Goal: Task Accomplishment & Management: Complete application form

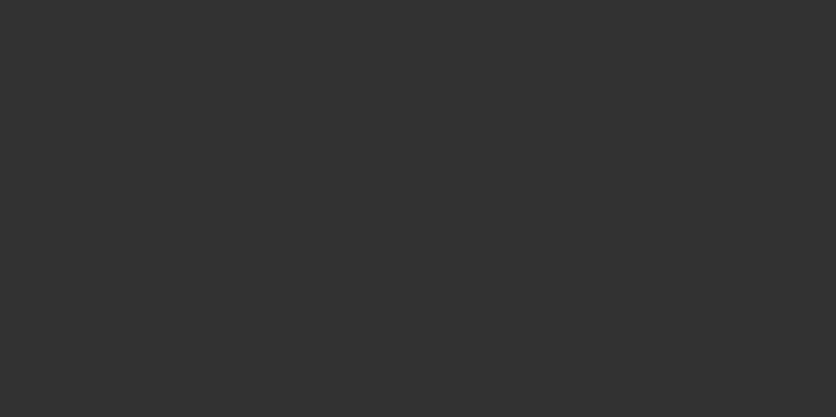
select select "3"
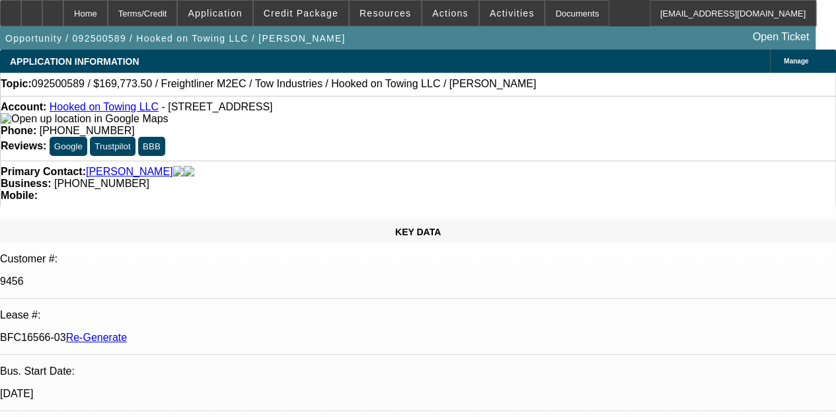
select select "0"
select select "2"
select select "0.1"
select select "4"
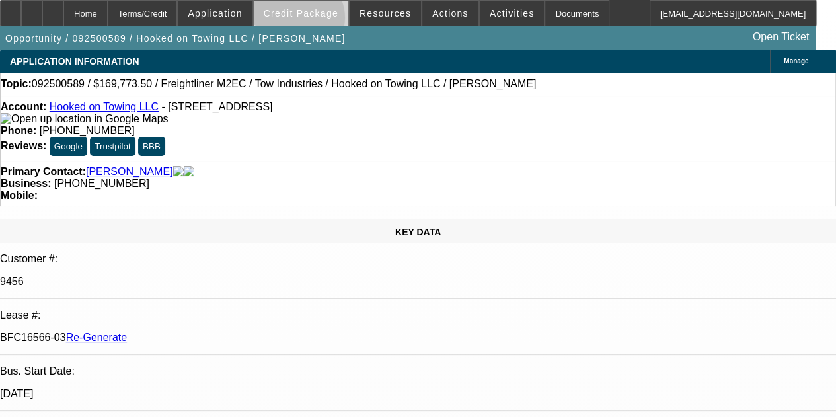
click at [316, 20] on span at bounding box center [301, 13] width 94 height 32
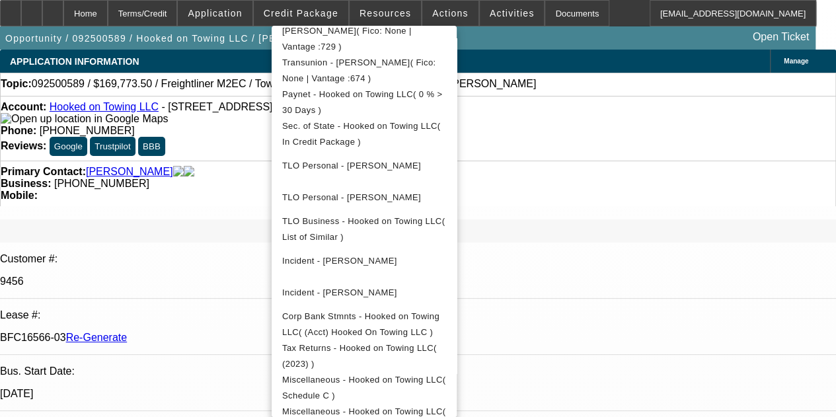
scroll to position [493, 0]
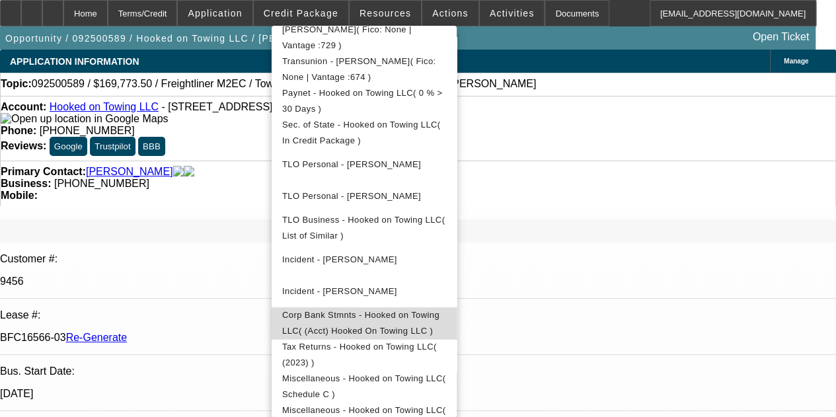
click at [367, 310] on span "Corp Bank Stmnts - Hooked on Towing LLC( (Acct) Hooked On Towing LLC )" at bounding box center [360, 323] width 157 height 26
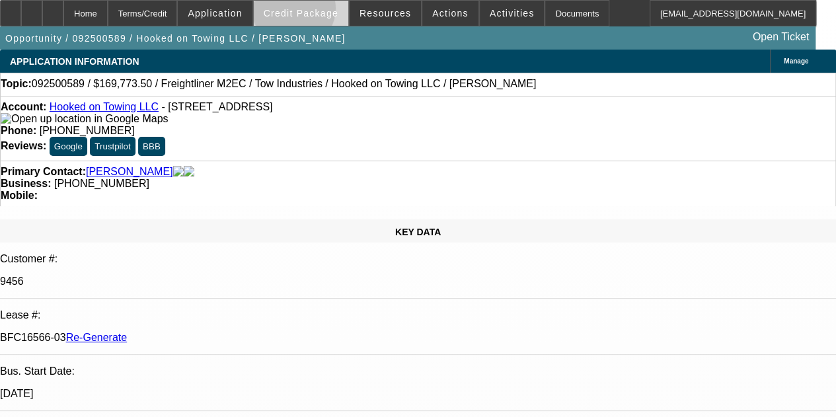
click at [312, 11] on span "Credit Package" at bounding box center [301, 13] width 75 height 11
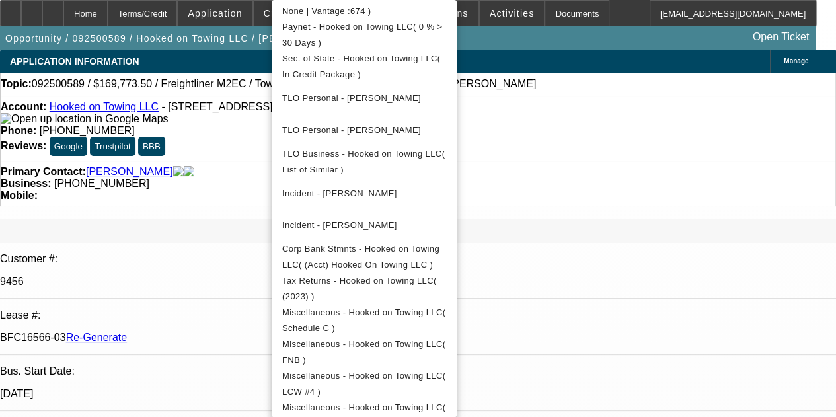
scroll to position [539, 0]
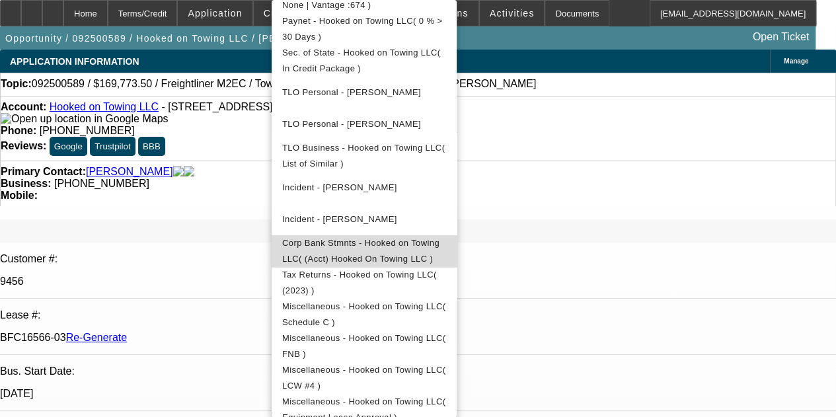
click at [412, 238] on span "Corp Bank Stmnts - Hooked on Towing LLC( (Acct) Hooked On Towing LLC )" at bounding box center [360, 251] width 157 height 26
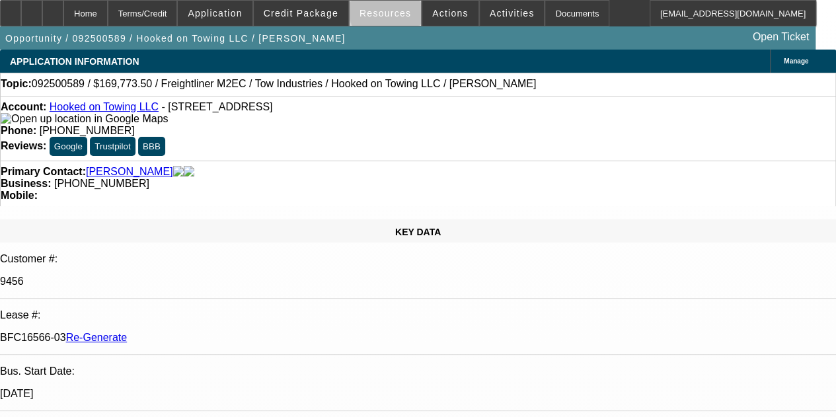
click at [389, 11] on span "Resources" at bounding box center [385, 13] width 52 height 11
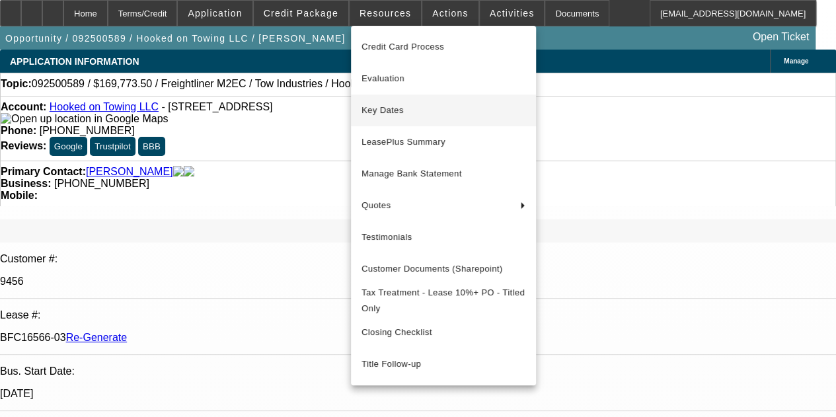
click at [388, 114] on span "Key Dates" at bounding box center [443, 110] width 164 height 16
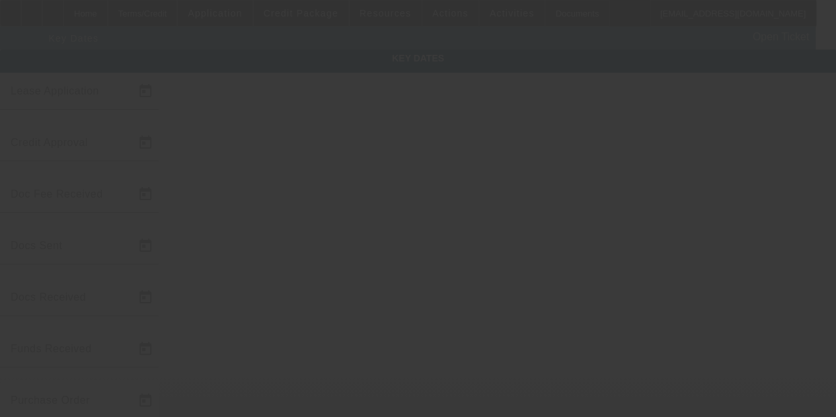
type input "9/25/2025"
type input "10/1/2025"
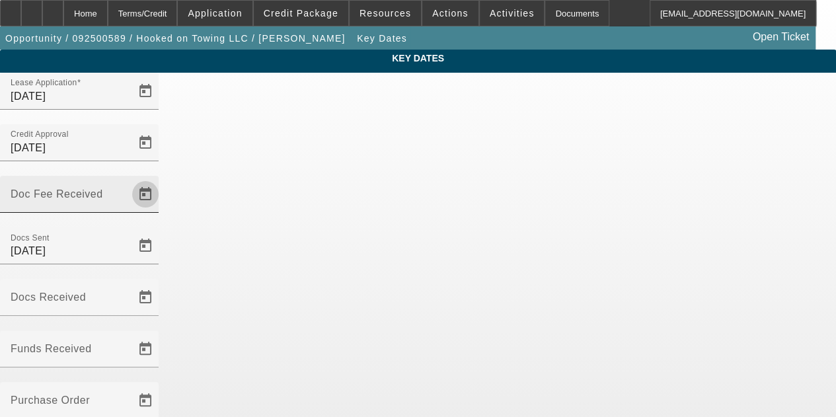
click at [161, 178] on span "Open calendar" at bounding box center [146, 194] width 32 height 32
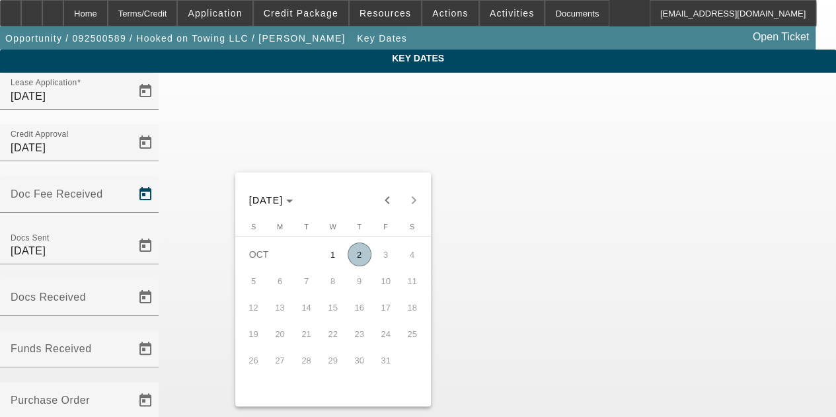
click at [349, 261] on span "2" at bounding box center [360, 255] width 24 height 24
type input "10/2/2025"
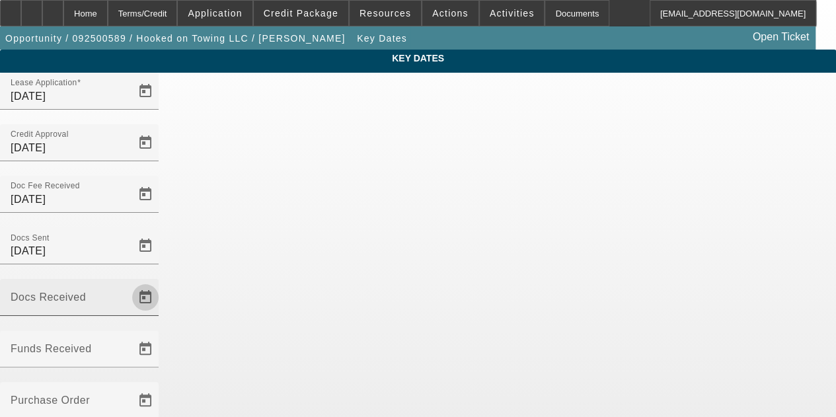
click at [161, 282] on span "Open calendar" at bounding box center [146, 298] width 32 height 32
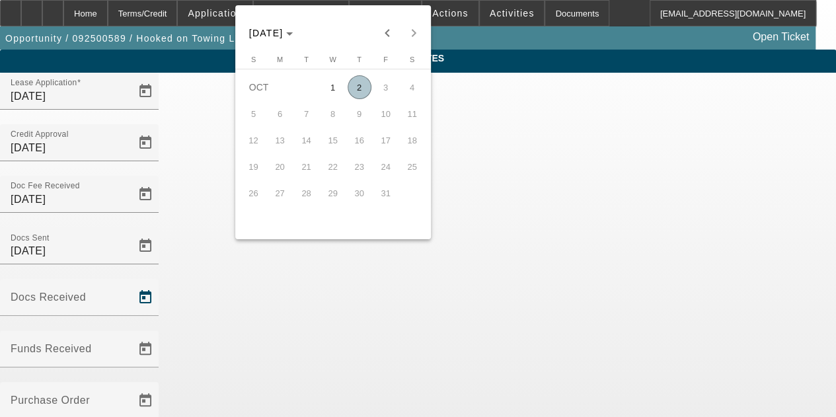
click at [358, 89] on span "2" at bounding box center [360, 87] width 24 height 24
type input "10/2/2025"
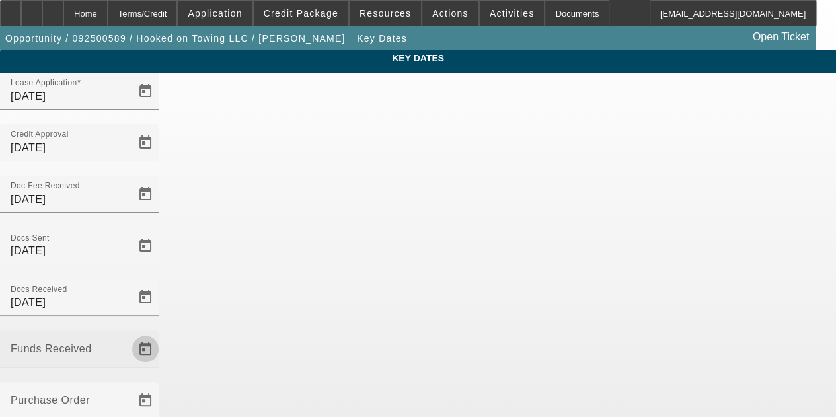
click at [161, 333] on span "Open calendar" at bounding box center [146, 349] width 32 height 32
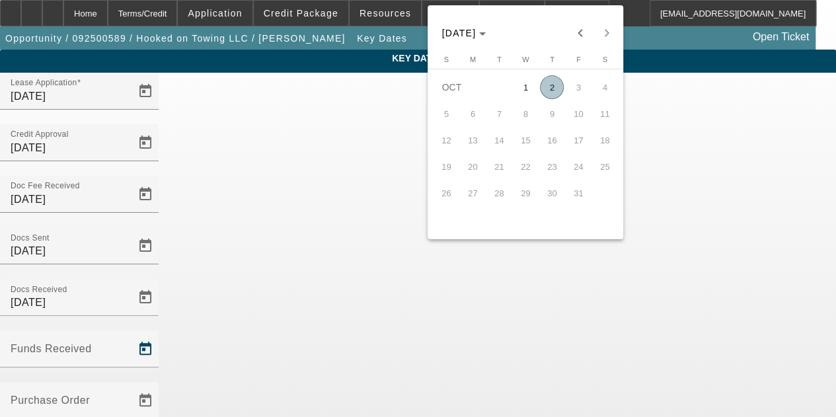
click at [554, 90] on span "2" at bounding box center [552, 87] width 24 height 24
type input "10/2/2025"
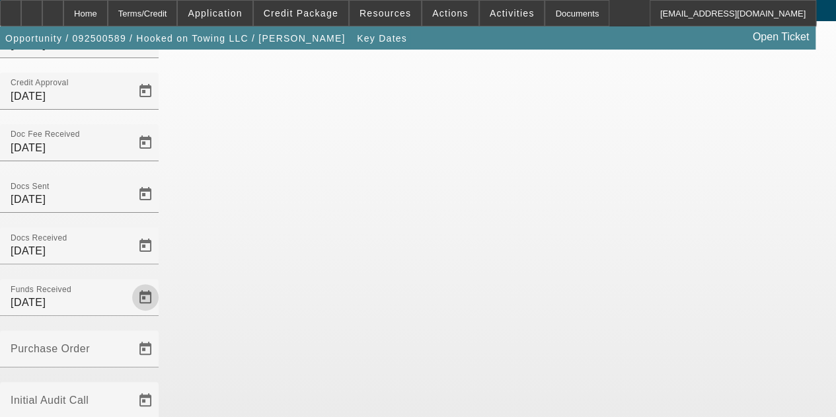
scroll to position [86, 0]
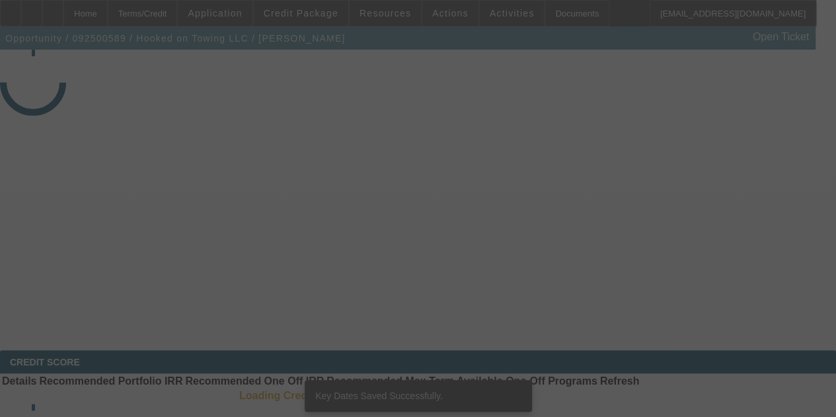
select select "3"
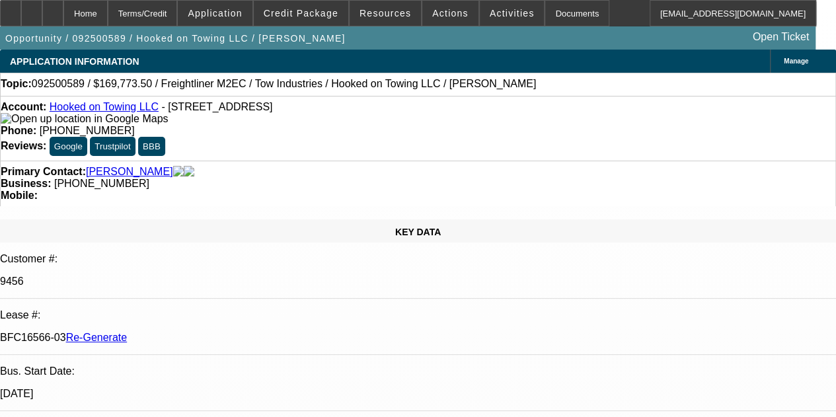
select select "0"
select select "2"
select select "0.1"
select select "4"
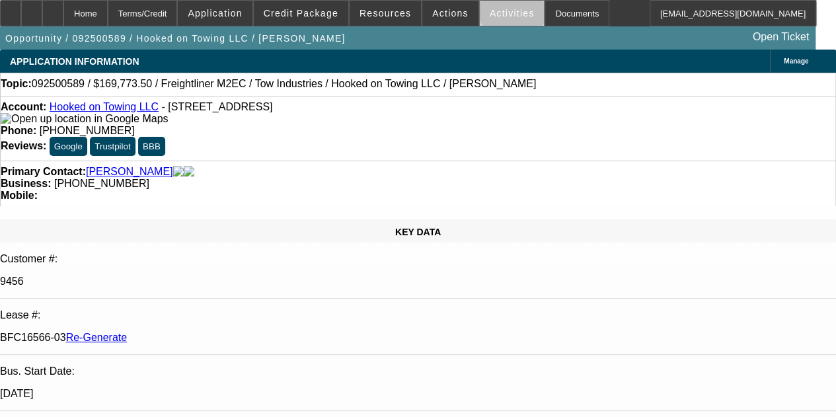
click at [496, 13] on span "Activities" at bounding box center [512, 13] width 45 height 11
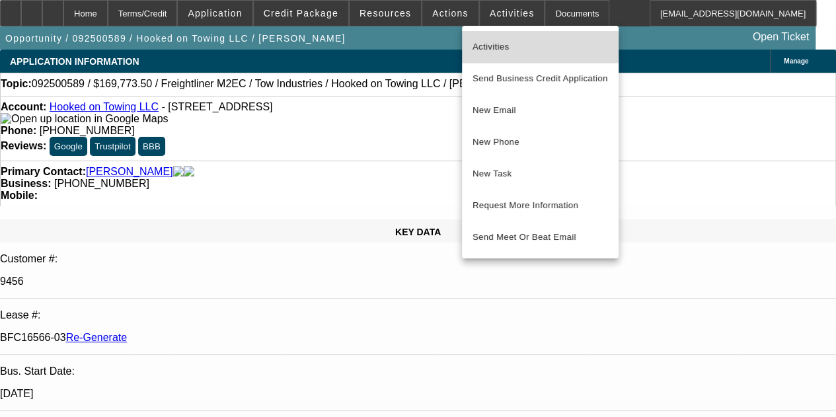
click at [494, 46] on span "Activities" at bounding box center [539, 47] width 135 height 16
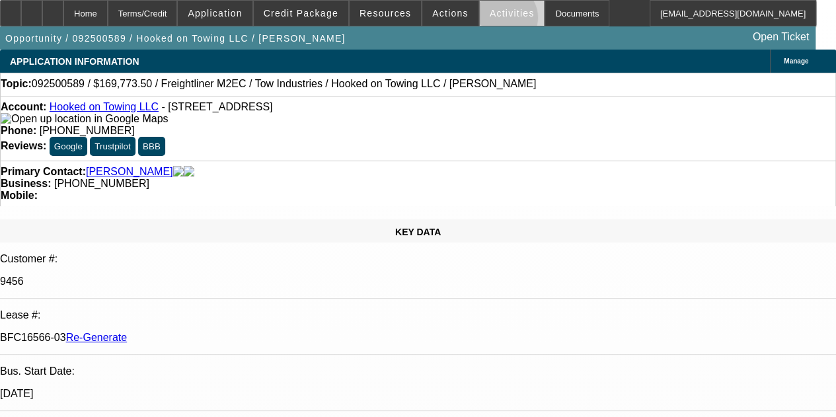
click at [486, 20] on span at bounding box center [512, 13] width 65 height 32
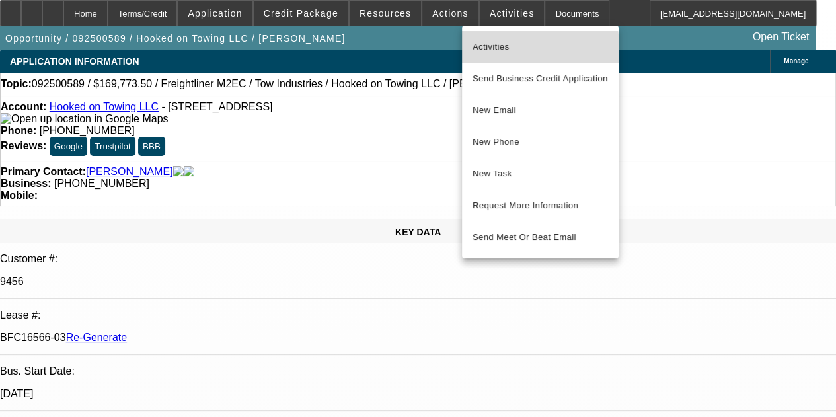
click at [488, 53] on span "Activities" at bounding box center [539, 47] width 135 height 16
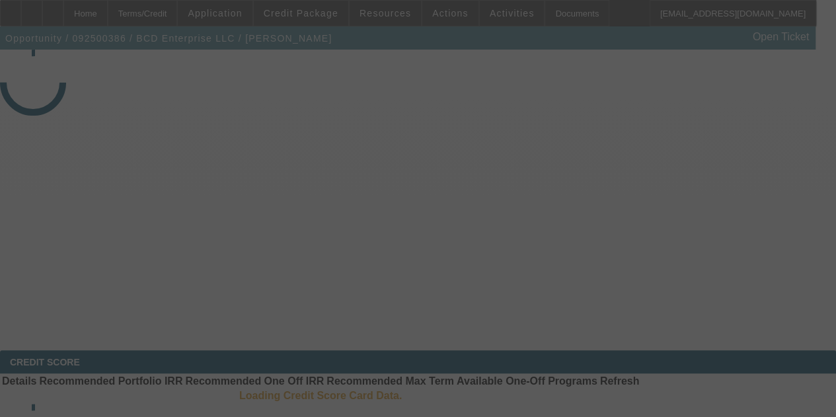
select select "3"
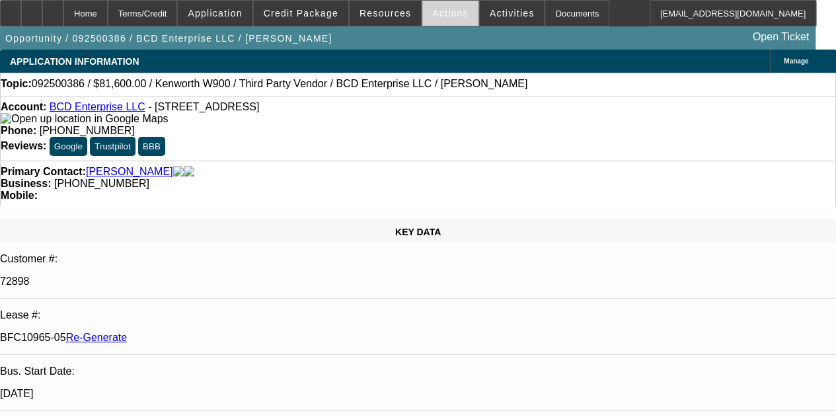
select select "0.15"
select select "2"
select select "0"
select select "6"
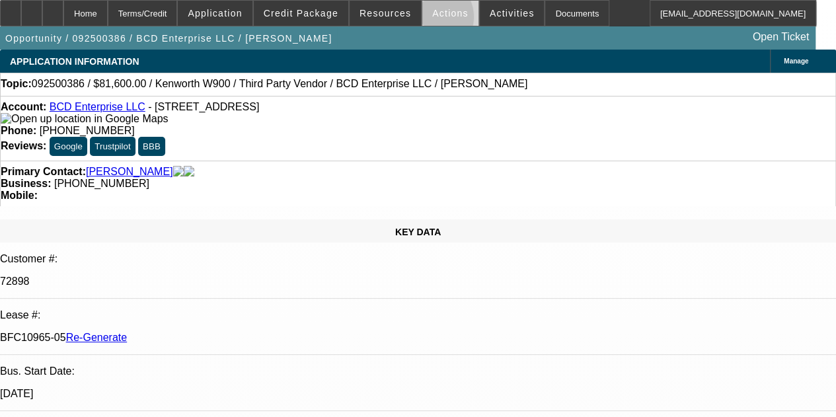
click at [423, 20] on span at bounding box center [450, 13] width 56 height 32
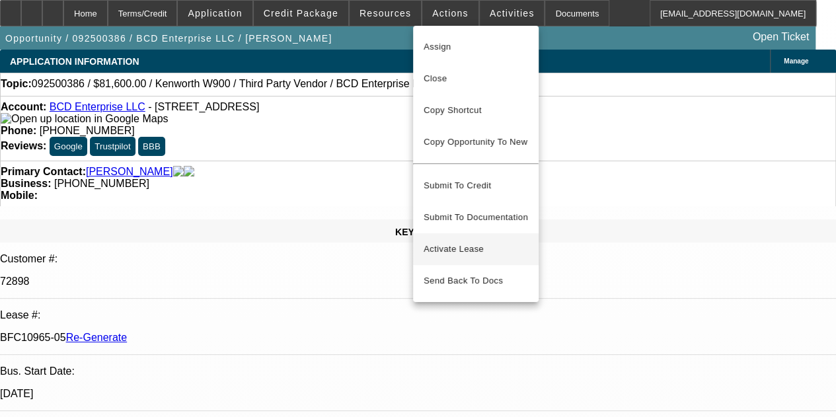
click at [443, 241] on span "Activate Lease" at bounding box center [476, 249] width 104 height 16
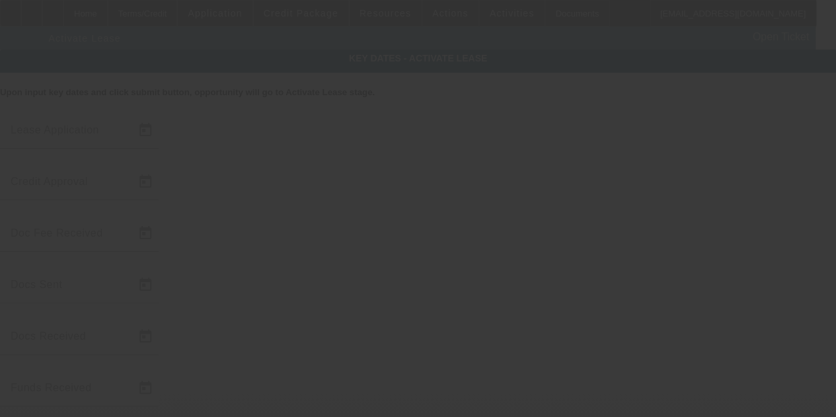
type input "9/18/2025"
type input "9/23/2025"
type input "9/25/2025"
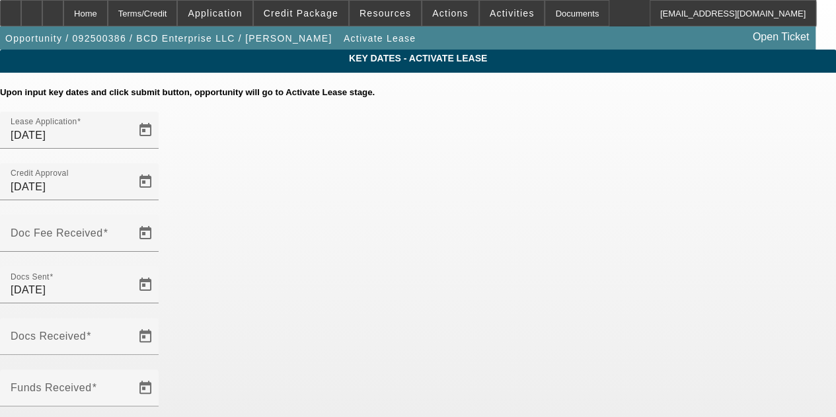
click at [161, 217] on span "Open calendar" at bounding box center [146, 233] width 32 height 32
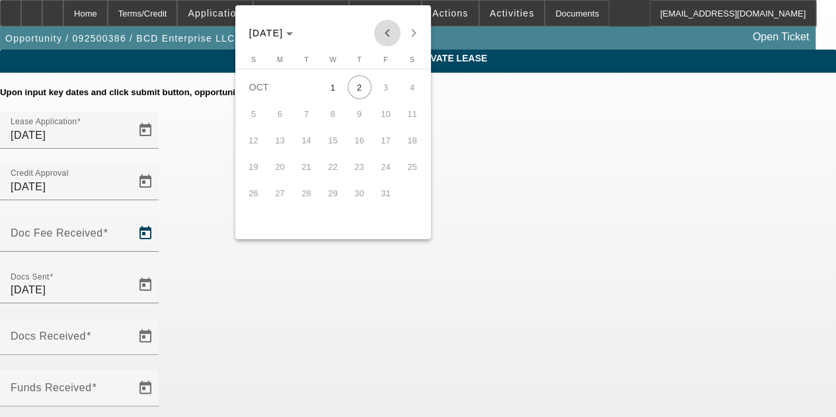
click at [383, 32] on span "Previous month" at bounding box center [387, 33] width 26 height 26
click at [383, 190] on span "26" at bounding box center [386, 193] width 24 height 24
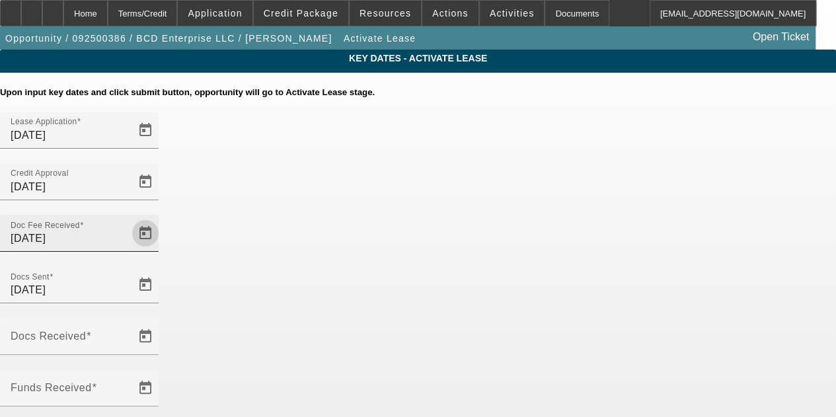
click at [161, 217] on span "Open calendar" at bounding box center [146, 233] width 32 height 32
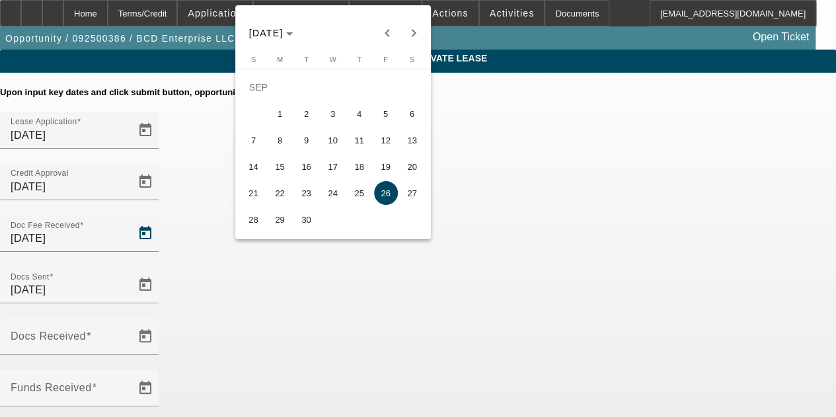
drag, startPoint x: 363, startPoint y: 194, endPoint x: 367, endPoint y: 202, distance: 8.6
click at [363, 194] on span "25" at bounding box center [360, 193] width 24 height 24
type input "9/25/2025"
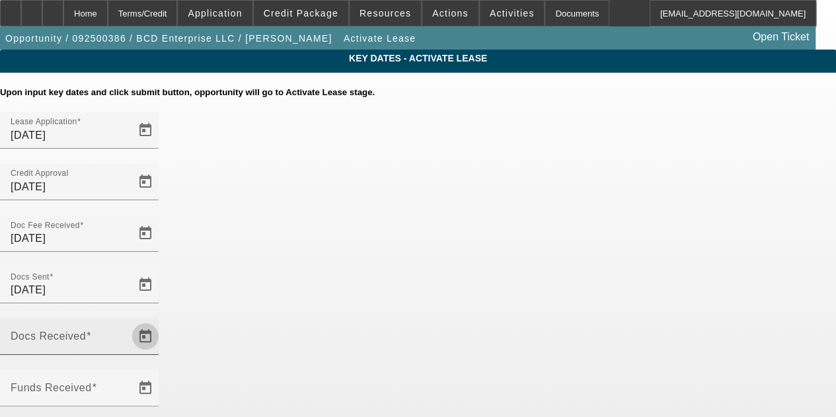
click at [161, 320] on span "Open calendar" at bounding box center [146, 336] width 32 height 32
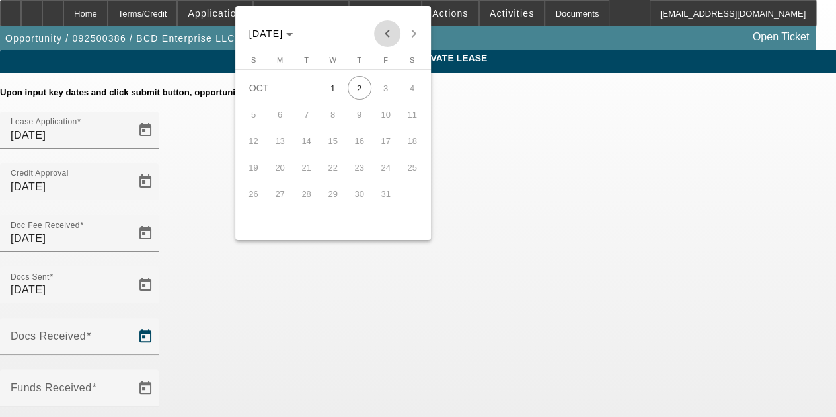
click at [381, 33] on span "Previous month" at bounding box center [387, 33] width 26 height 26
click at [389, 199] on span "26" at bounding box center [386, 194] width 24 height 24
type input "9/26/2025"
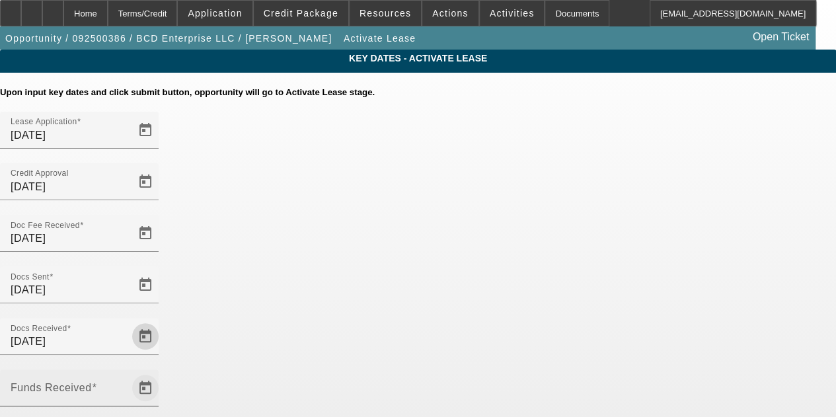
click at [161, 372] on span "Open calendar" at bounding box center [146, 388] width 32 height 32
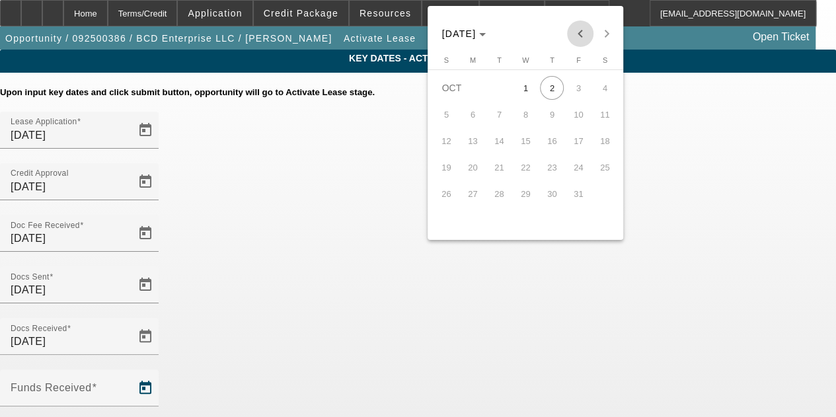
click at [576, 36] on span "Previous month" at bounding box center [580, 33] width 26 height 26
click at [474, 222] on span "29" at bounding box center [473, 220] width 24 height 24
type input "9/29/2025"
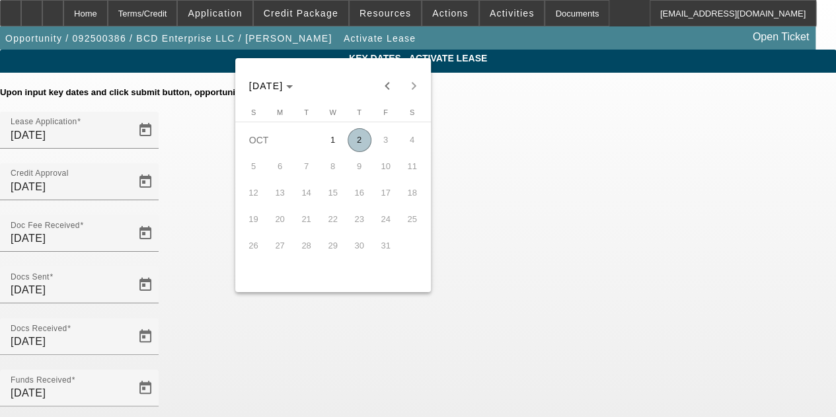
click at [356, 143] on span "2" at bounding box center [360, 140] width 24 height 24
type input "10/2/2025"
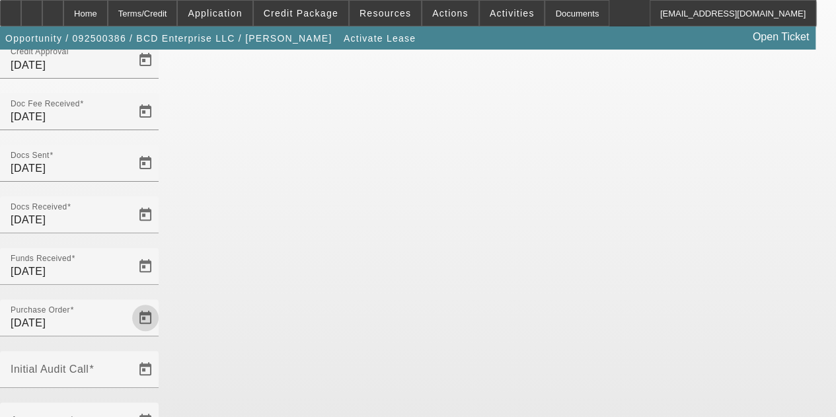
scroll to position [123, 0]
click at [161, 352] on span "Open calendar" at bounding box center [146, 368] width 32 height 32
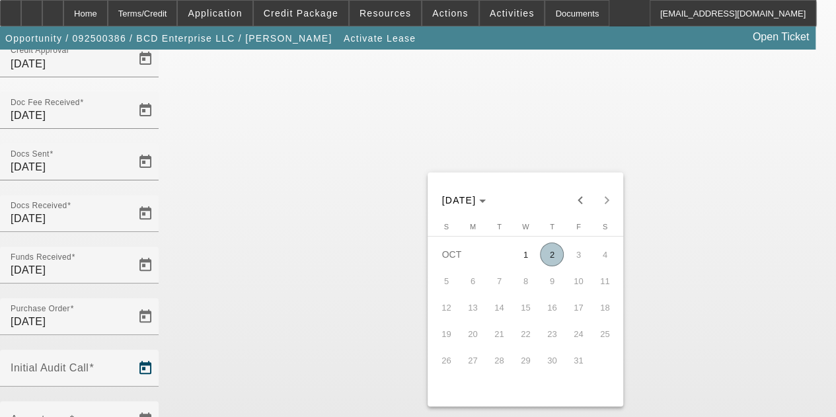
click at [547, 253] on span "2" at bounding box center [552, 255] width 24 height 24
type input "10/2/2025"
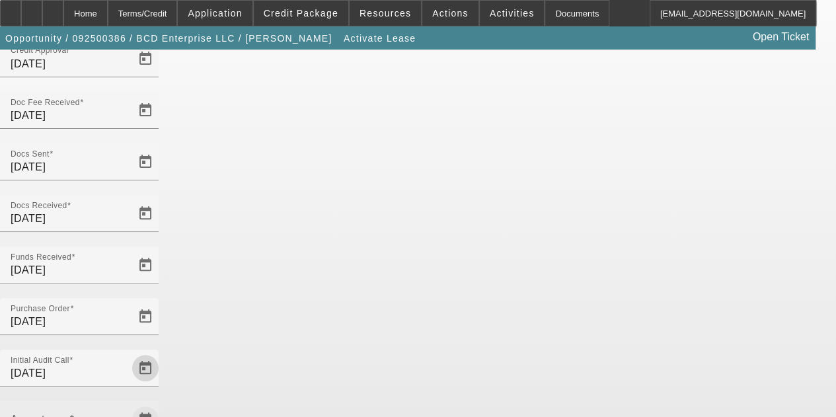
click at [161, 404] on span "Open calendar" at bounding box center [146, 420] width 32 height 32
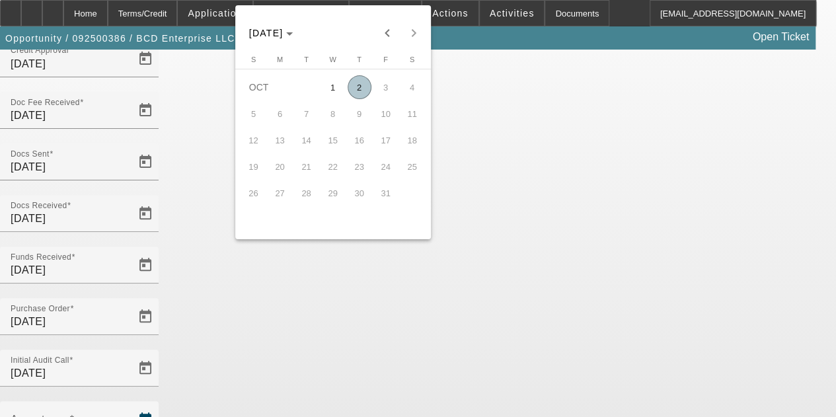
click at [359, 93] on span "2" at bounding box center [360, 87] width 24 height 24
type input "10/2/2025"
type input "11/1/2025"
type input "12/1/2025"
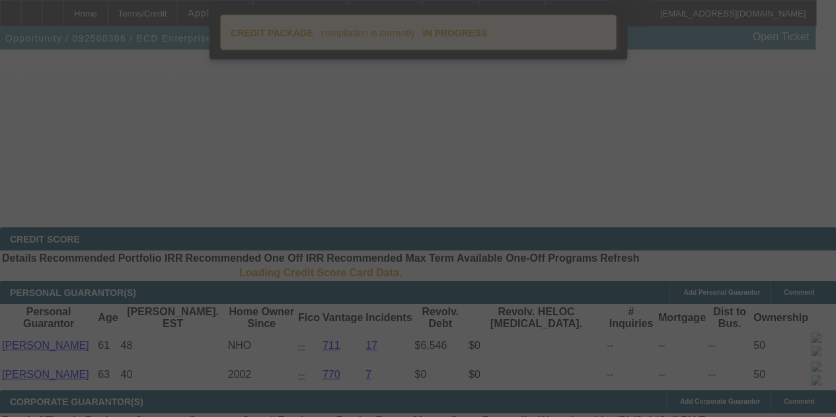
select select "4"
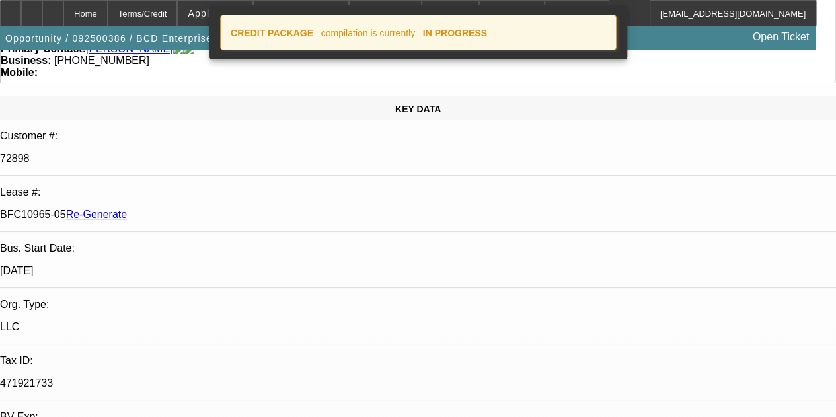
select select "0.15"
select select "2"
select select "0"
select select "6"
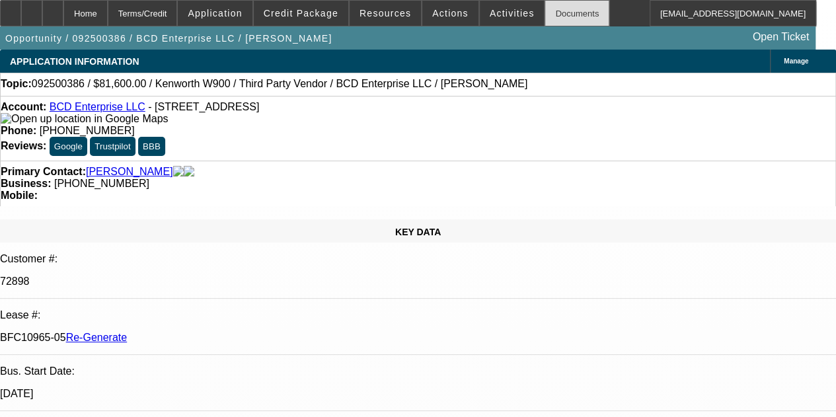
click at [545, 15] on div "Documents" at bounding box center [577, 13] width 65 height 26
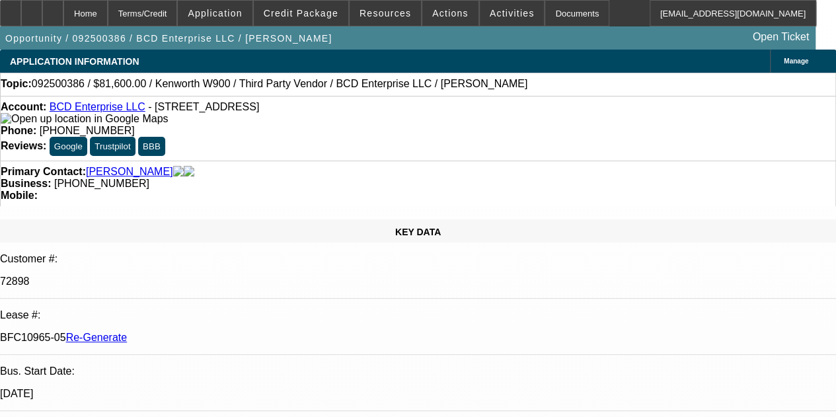
click at [426, 59] on div "APPLICATION INFORMATION Manage" at bounding box center [418, 61] width 836 height 23
click at [374, 15] on span "Resources" at bounding box center [385, 13] width 52 height 11
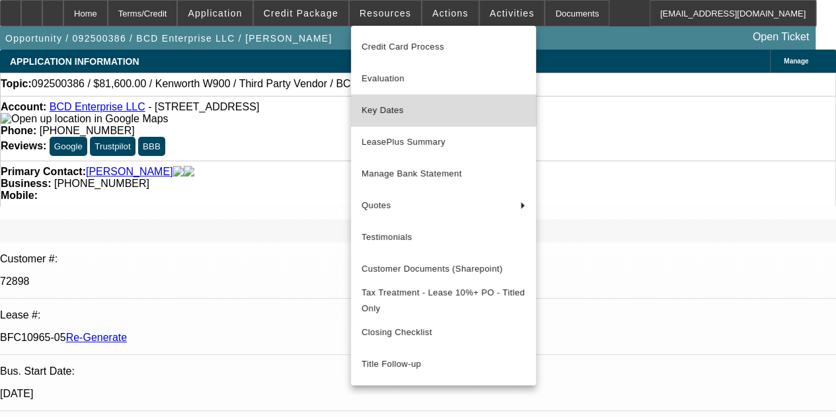
click at [383, 101] on button "Key Dates" at bounding box center [443, 110] width 185 height 32
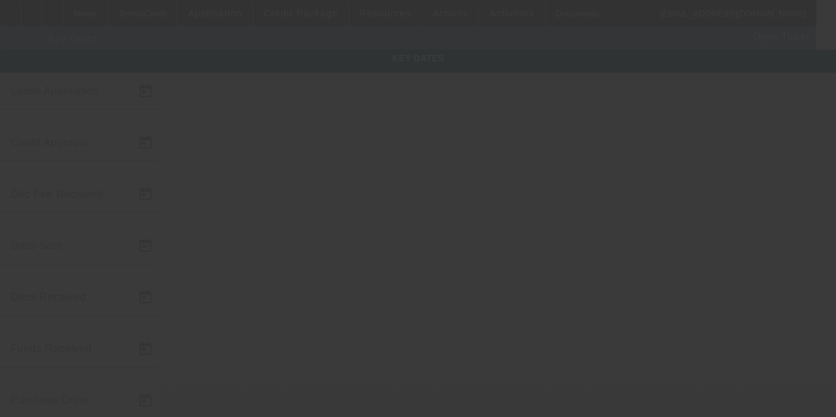
type input "9/18/2025"
type input "9/23/2025"
type input "9/25/2025"
type input "9/26/2025"
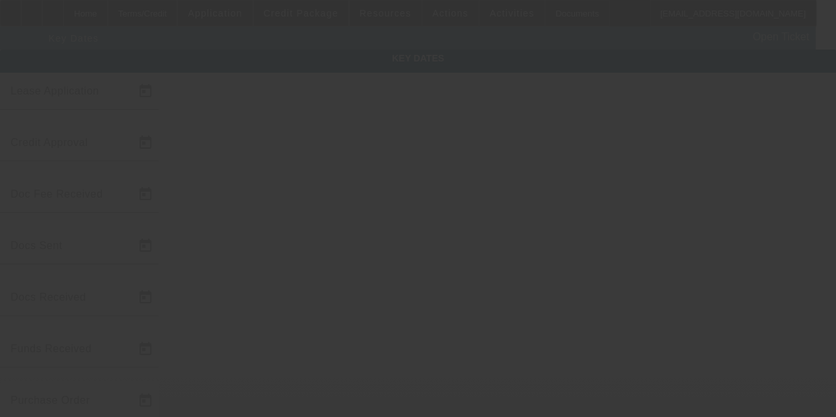
type input "9/29/2025"
type input "10/2/2025"
type input "11/1/2025"
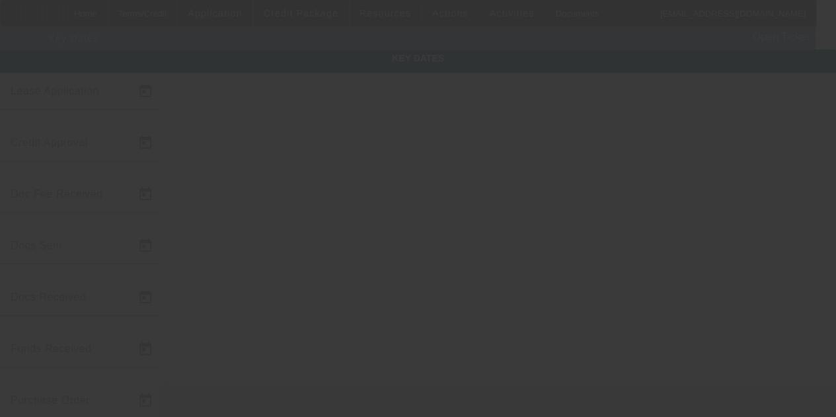
type input "12/1/2025"
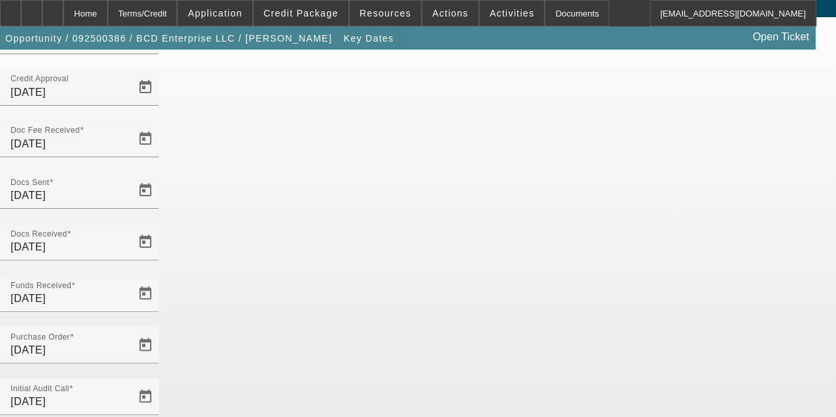
scroll to position [57, 0]
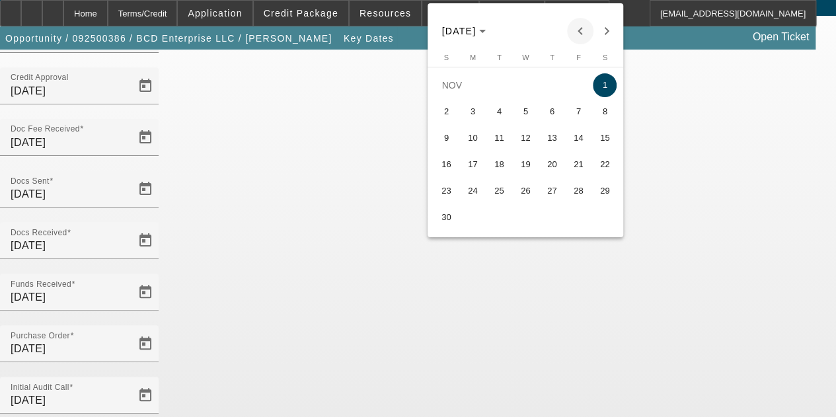
click at [582, 30] on span "Previous month" at bounding box center [580, 31] width 26 height 26
click at [523, 141] on span "15" at bounding box center [525, 138] width 24 height 24
type input "10/15/2025"
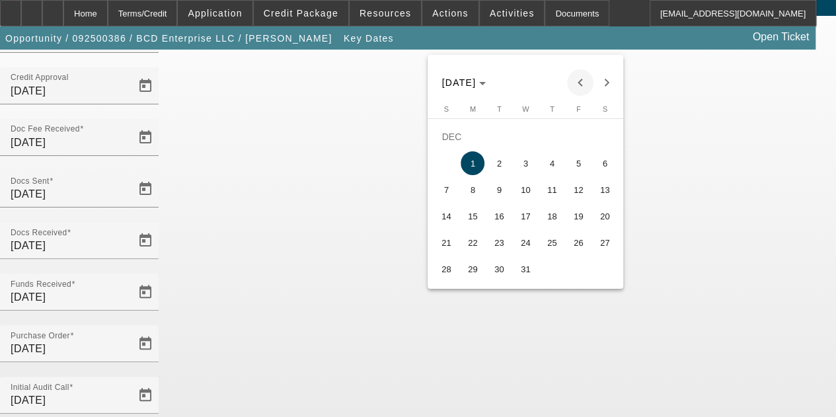
click at [580, 84] on span "Previous month" at bounding box center [580, 82] width 26 height 26
click at [604, 188] on span "15" at bounding box center [605, 190] width 24 height 24
type input "11/15/2025"
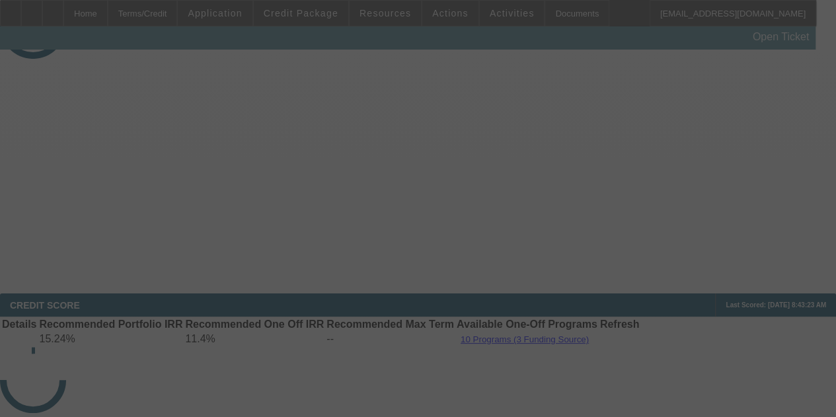
select select "4"
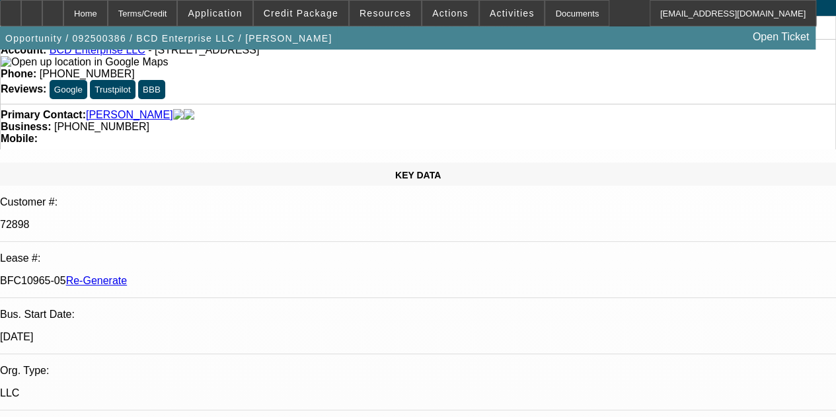
select select "0.15"
select select "2"
select select "0"
select select "6"
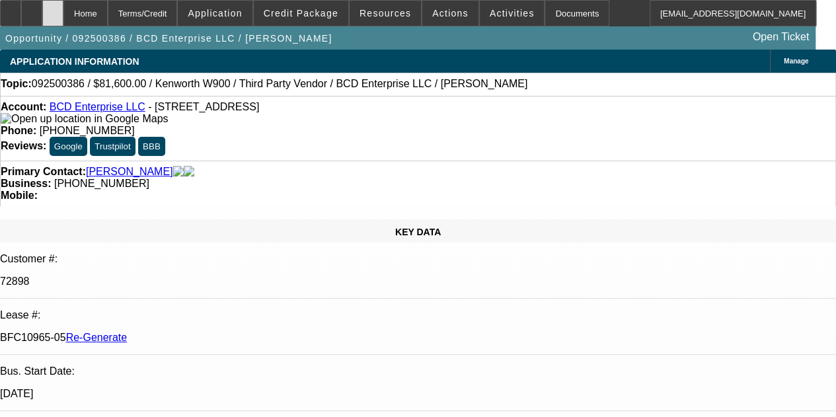
click at [53, 9] on icon at bounding box center [53, 9] width 0 height 0
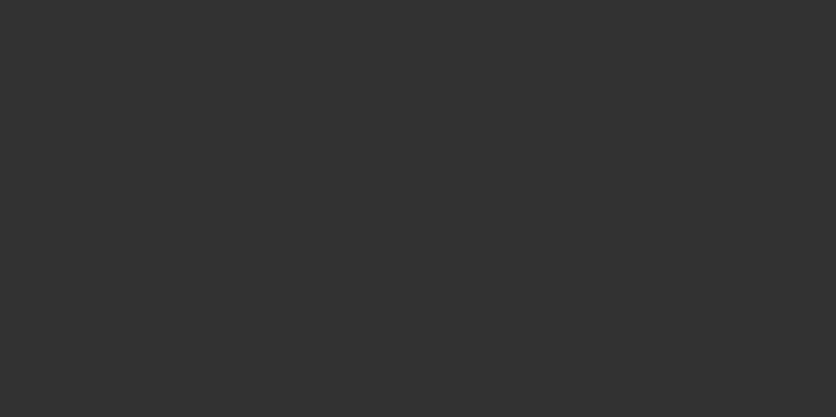
select select "4"
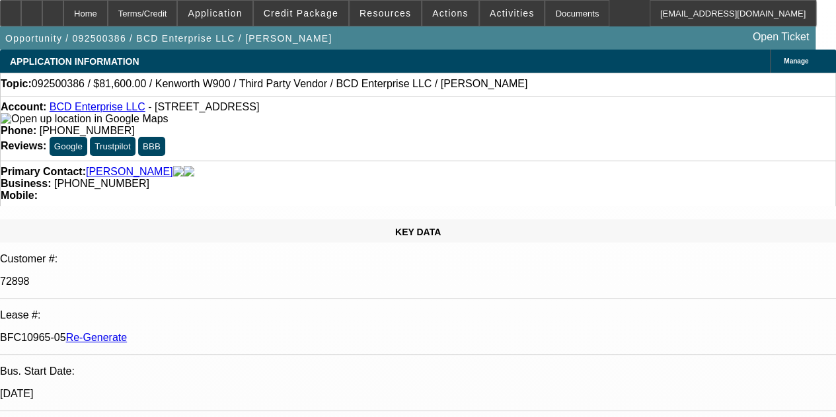
select select "0.15"
select select "2"
select select "0"
select select "6"
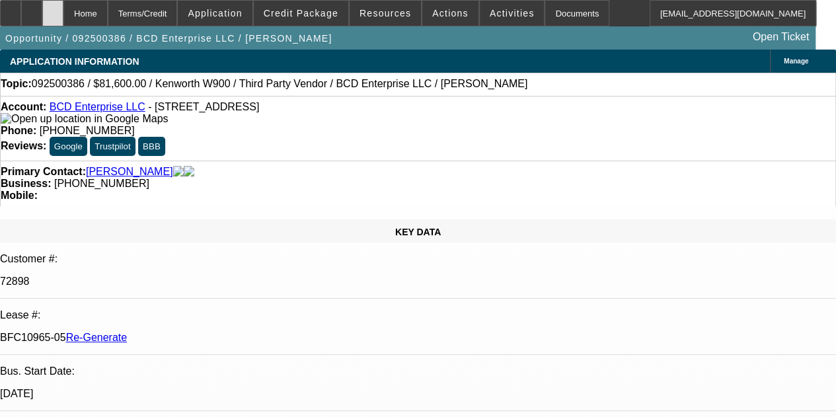
click at [63, 11] on div at bounding box center [52, 13] width 21 height 26
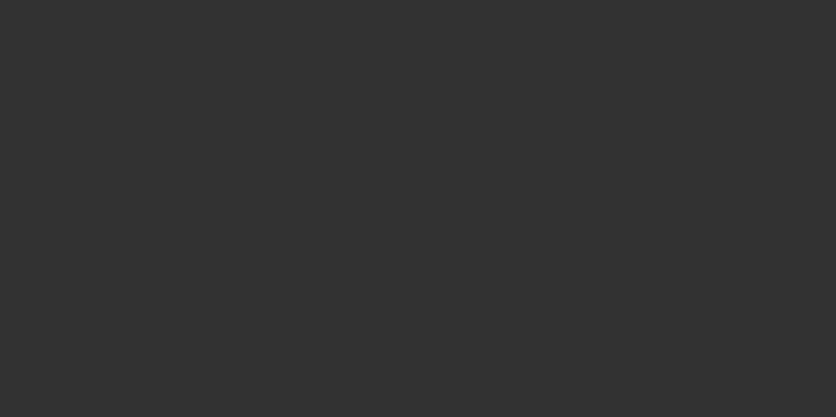
select select "4"
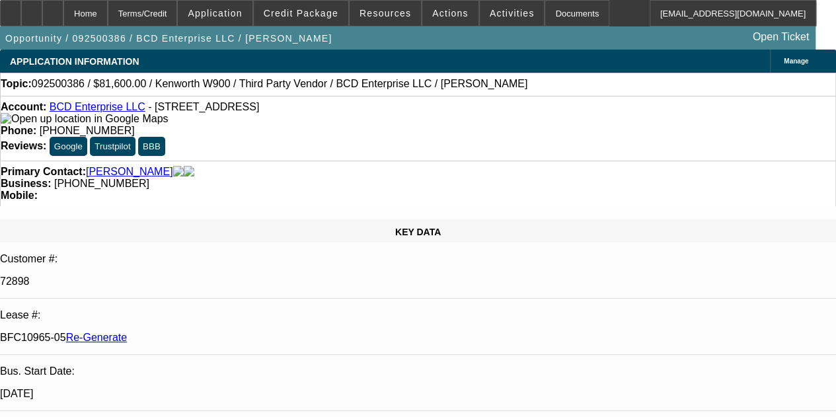
select select "0.15"
select select "2"
select select "0"
select select "6"
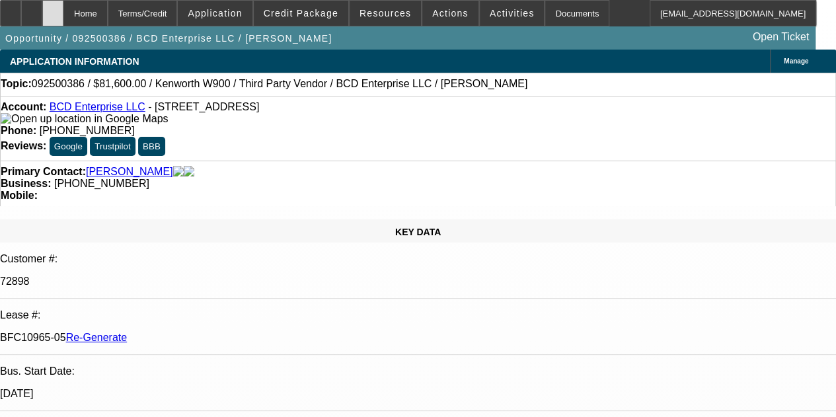
click at [53, 9] on icon at bounding box center [53, 9] width 0 height 0
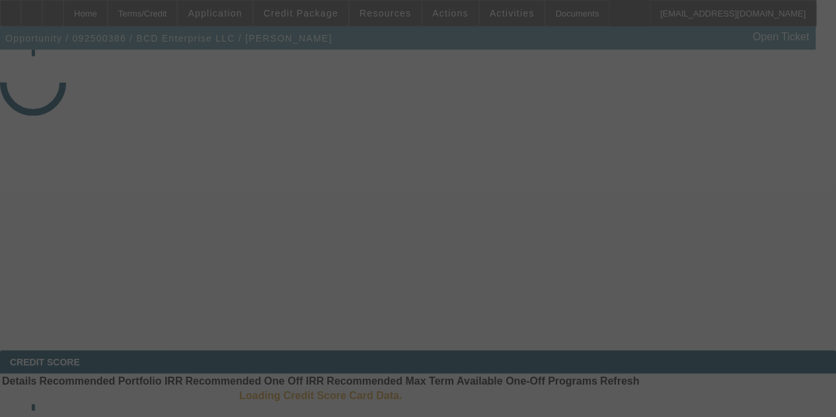
select select "4"
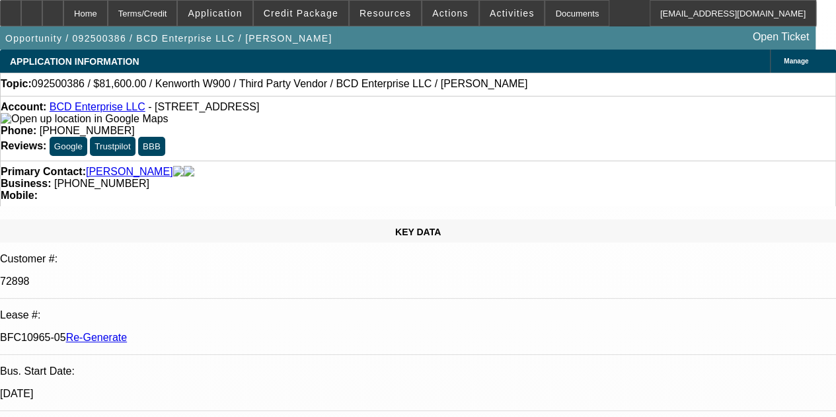
select select "0.15"
select select "2"
select select "0"
select select "6"
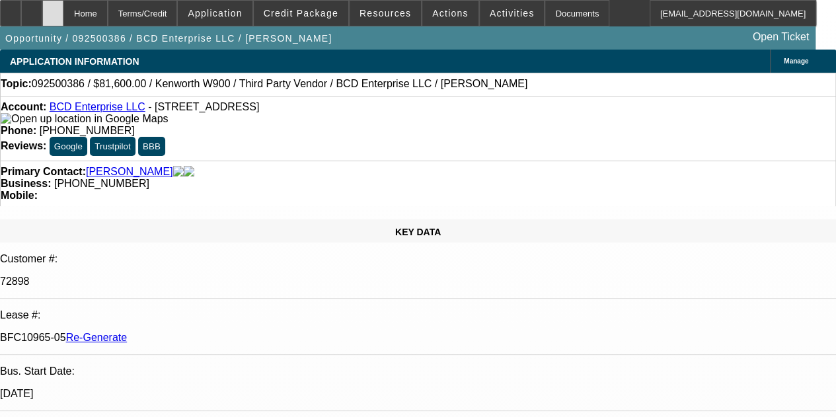
click at [63, 7] on div at bounding box center [52, 13] width 21 height 26
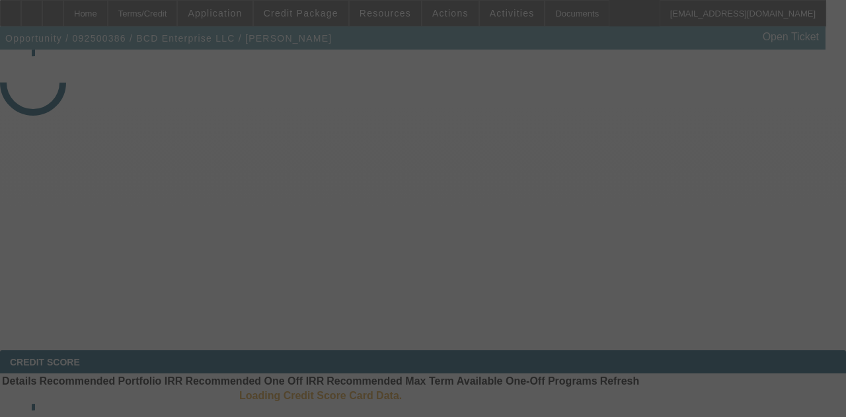
select select "4"
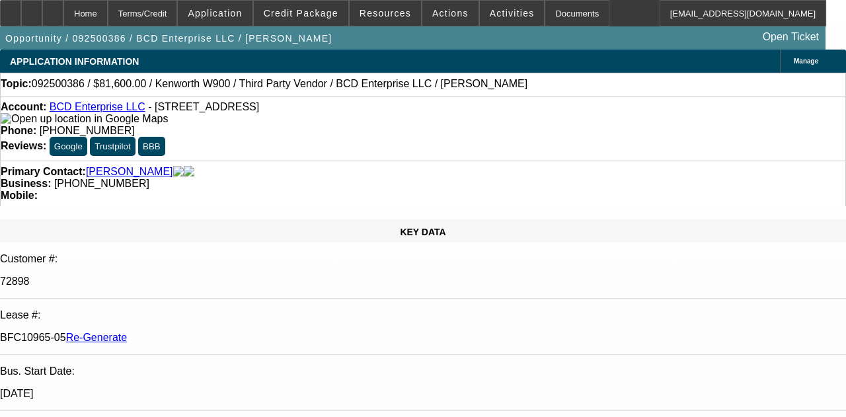
select select "0.15"
select select "2"
select select "0"
select select "6"
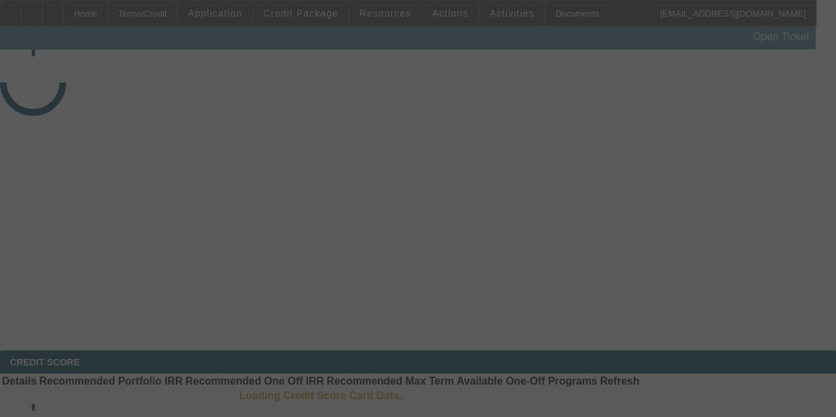
select select "3"
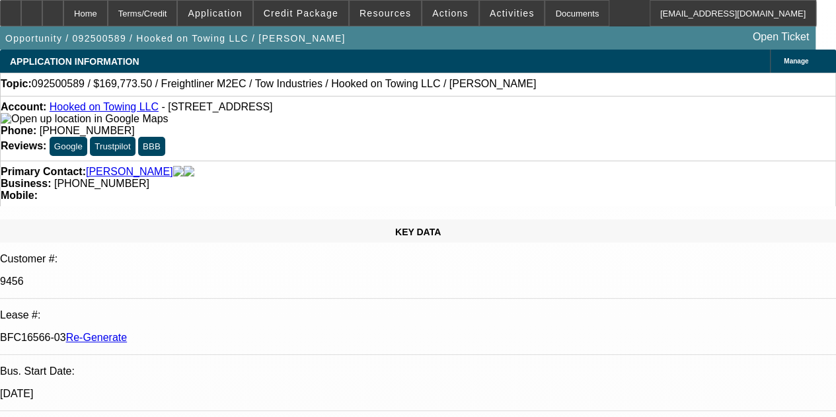
select select "0"
select select "2"
select select "0.1"
select select "4"
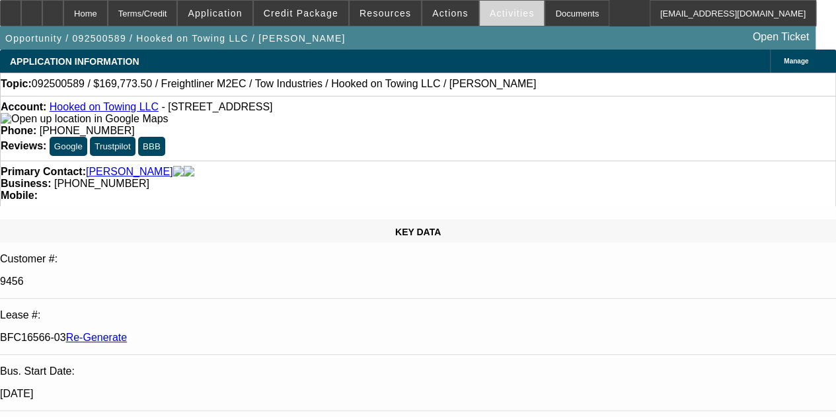
click at [480, 9] on span at bounding box center [512, 13] width 65 height 32
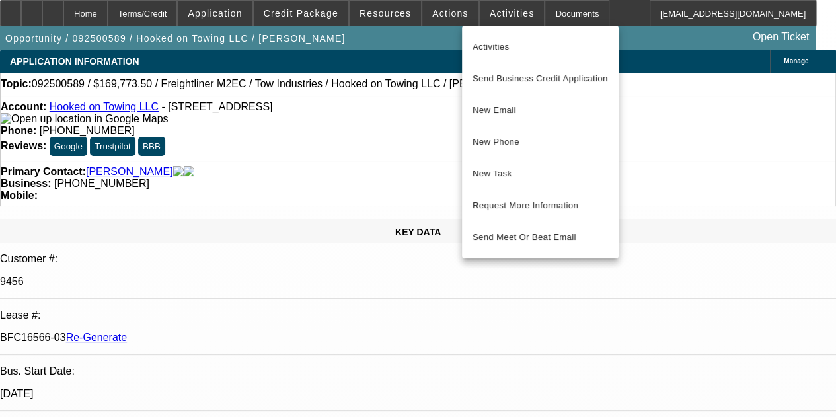
click at [486, 13] on div at bounding box center [418, 208] width 836 height 417
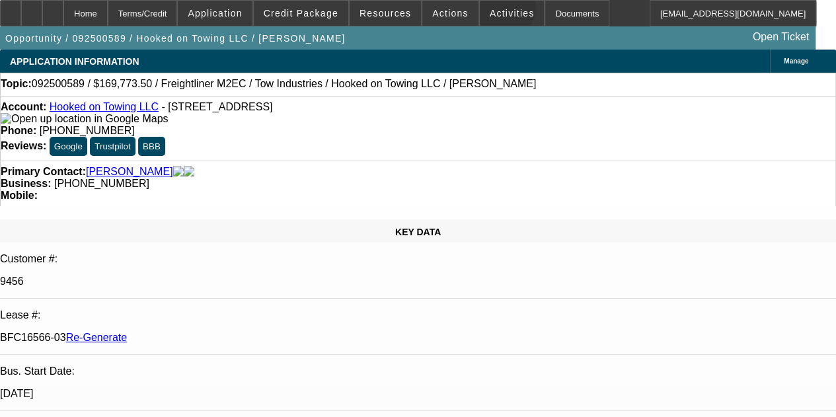
click at [490, 10] on span "Activities" at bounding box center [512, 13] width 45 height 11
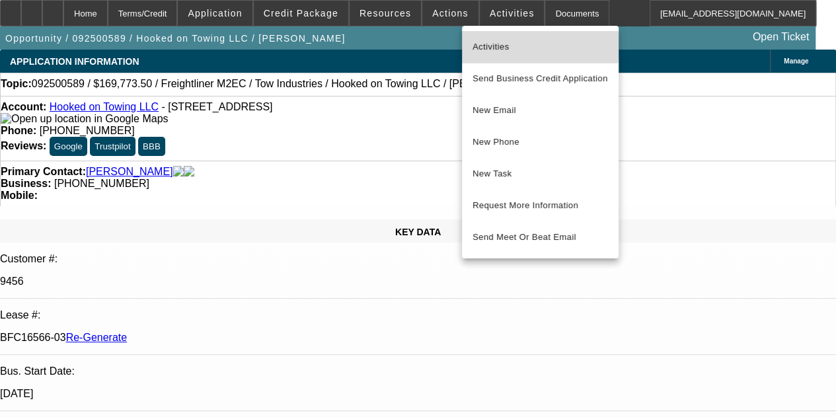
click at [502, 46] on span "Activities" at bounding box center [539, 47] width 135 height 16
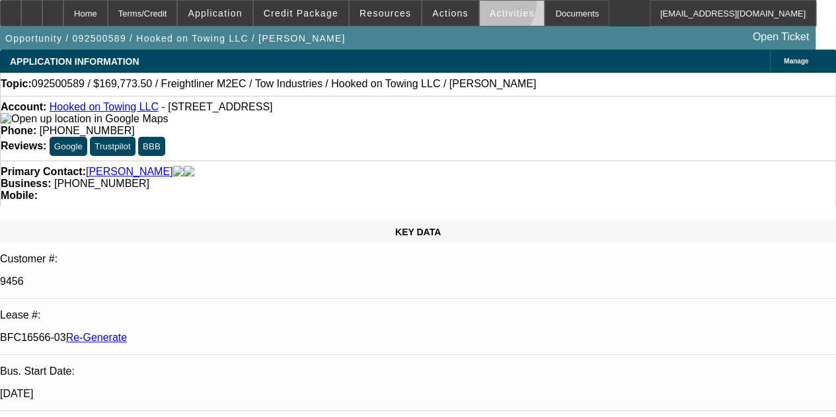
click at [480, 6] on span at bounding box center [512, 13] width 65 height 32
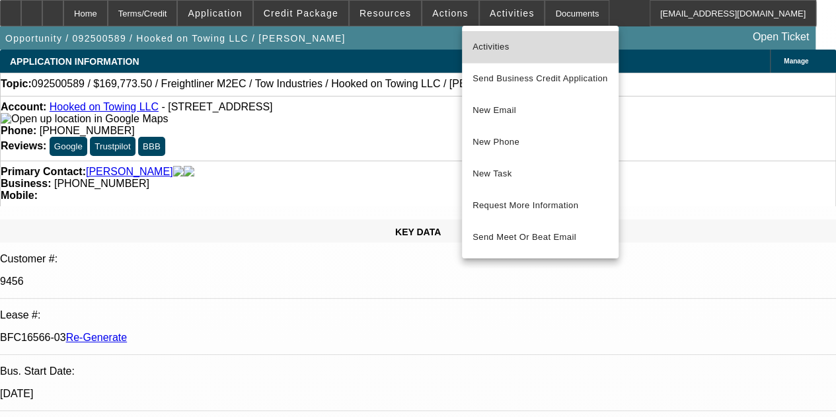
click at [485, 41] on span "Activities" at bounding box center [539, 47] width 135 height 16
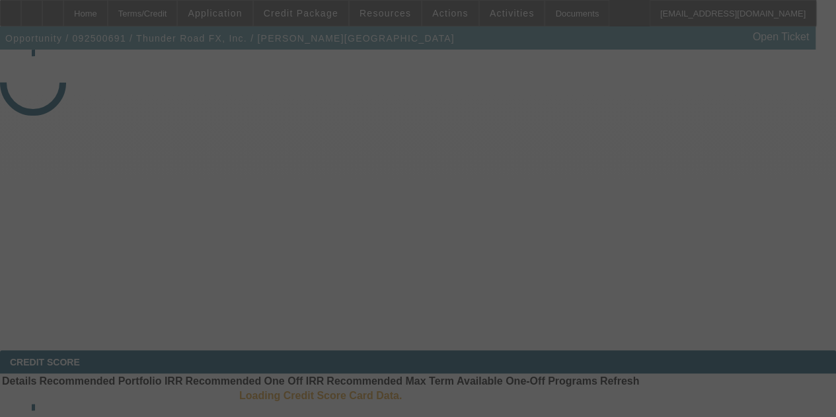
select select "3"
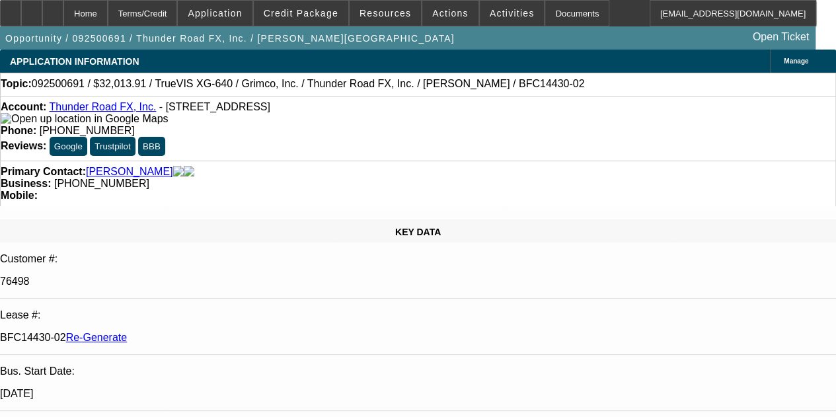
select select "0"
select select "3"
select select "0"
select select "2"
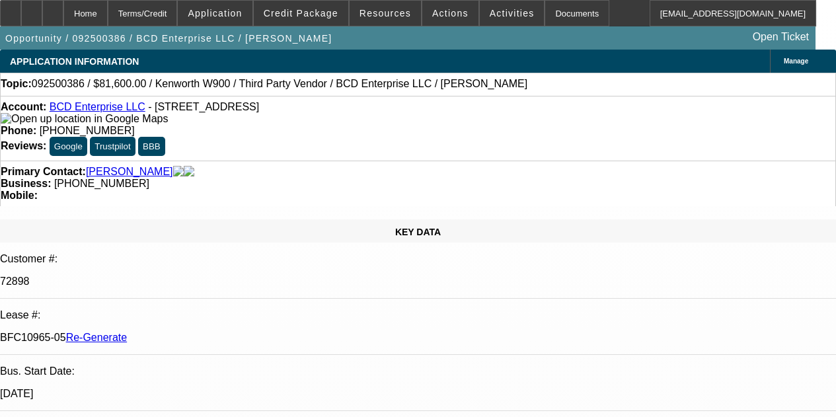
select select "4"
select select "0.15"
select select "2"
select select "0"
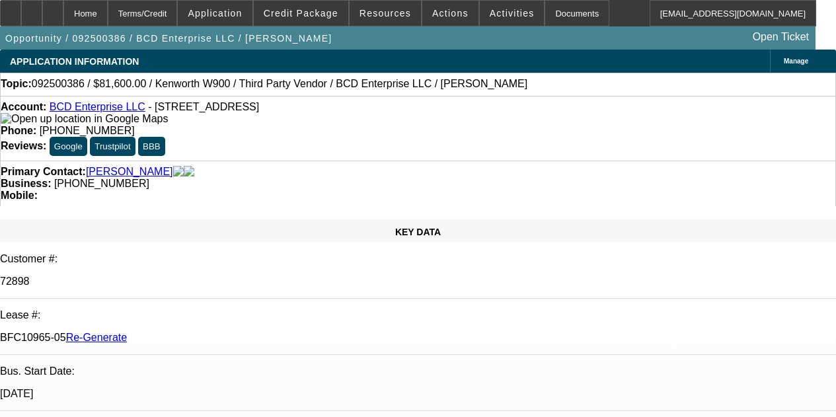
select select "6"
